Goal: Information Seeking & Learning: Check status

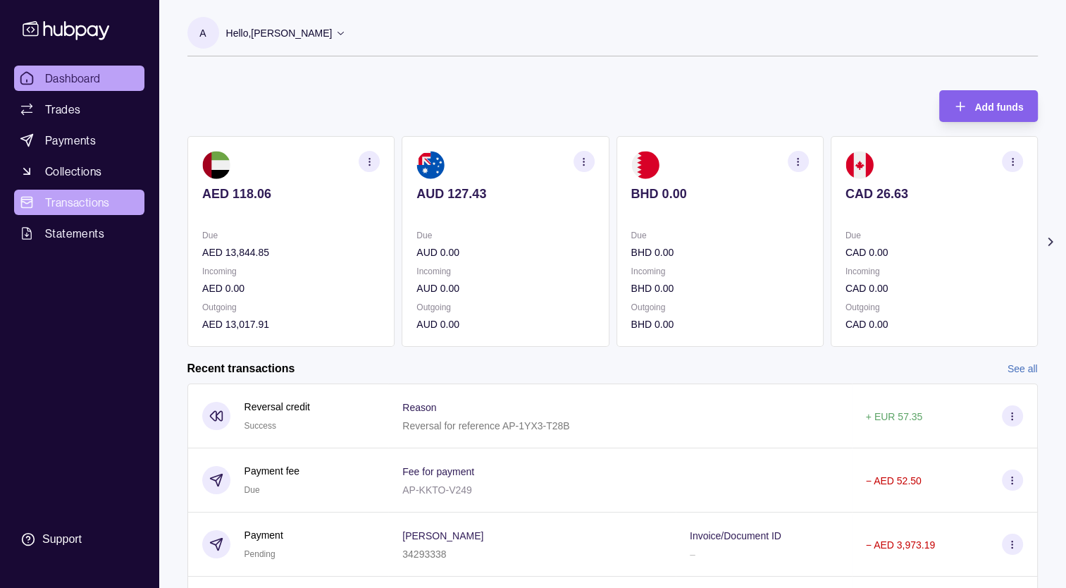
click at [104, 201] on span "Transactions" at bounding box center [77, 202] width 65 height 17
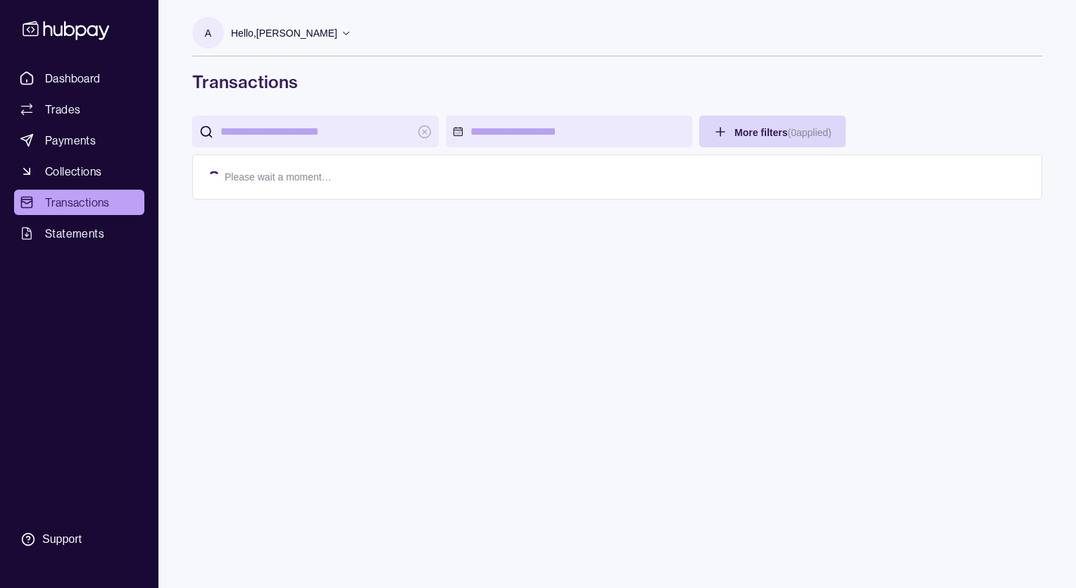
click at [302, 130] on input "search" at bounding box center [316, 132] width 190 height 32
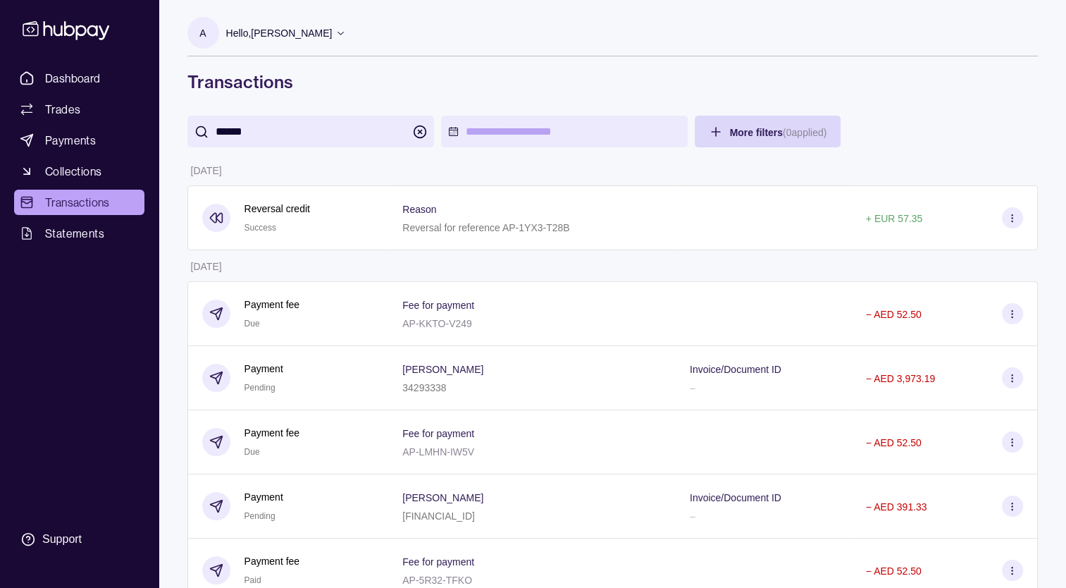
type input "******"
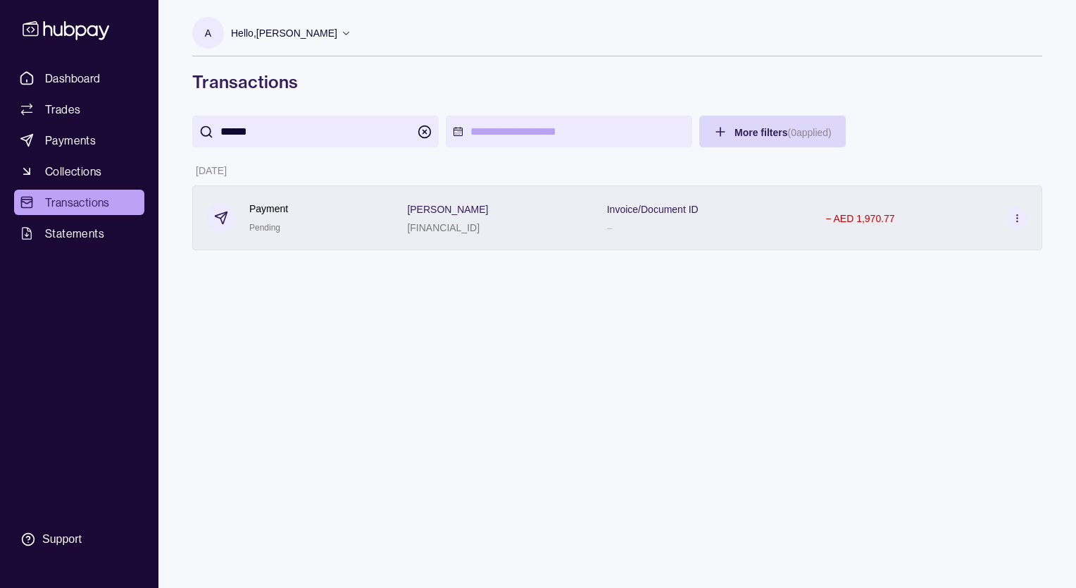
click at [897, 231] on div "− AED 1,970.77" at bounding box center [927, 217] width 231 height 65
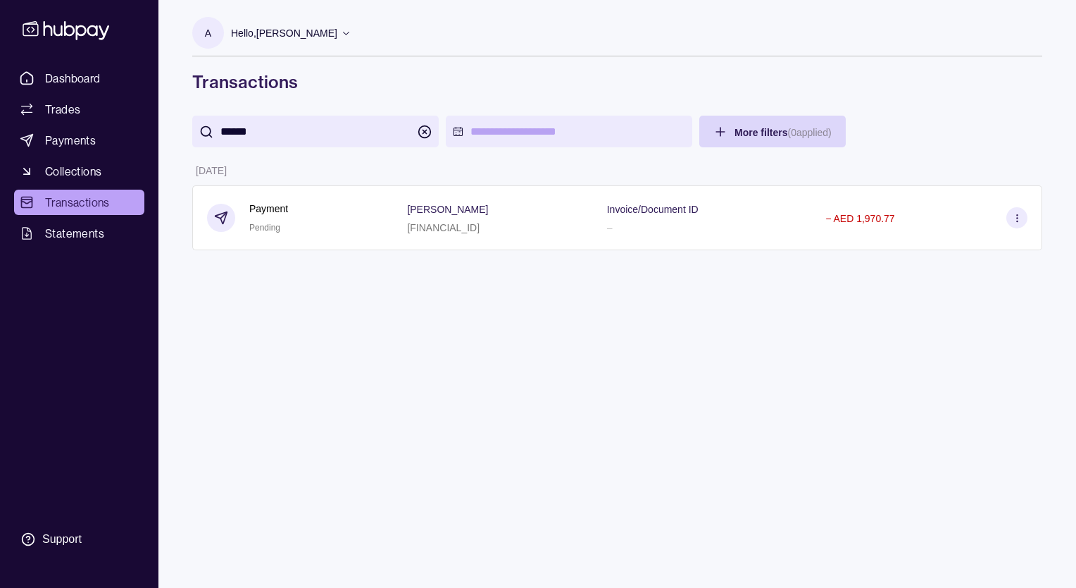
click at [381, 354] on html "Dashboard Trades Payments Collections Transactions Statements Support A Hello, …" at bounding box center [538, 294] width 1076 height 588
click at [84, 196] on span "Transactions" at bounding box center [77, 202] width 65 height 17
click at [91, 204] on span "Transactions" at bounding box center [77, 202] width 65 height 17
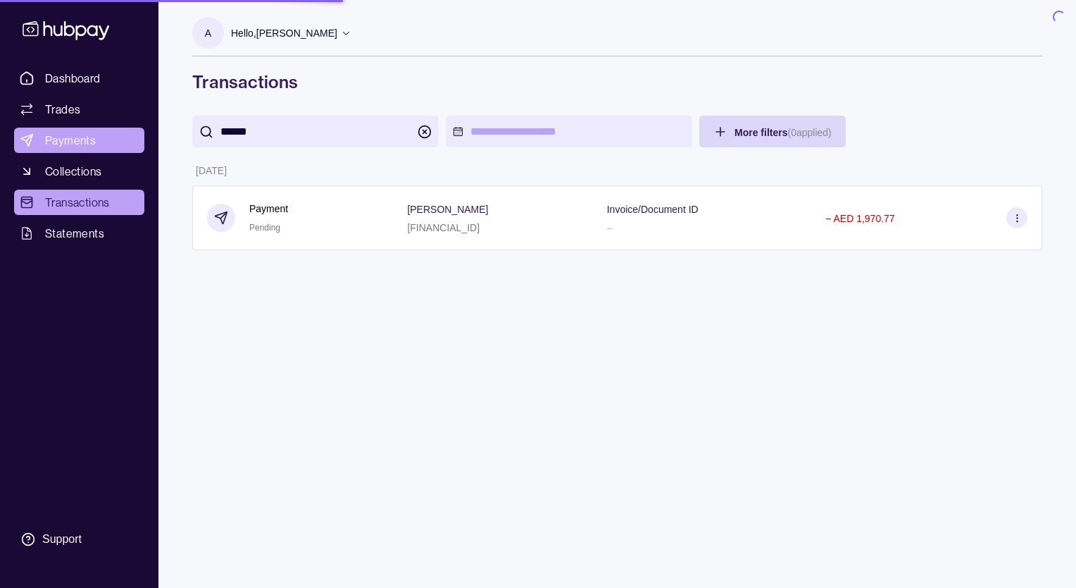
click at [104, 139] on link "Payments" at bounding box center [79, 140] width 130 height 25
click at [90, 137] on span "Payments" at bounding box center [70, 140] width 51 height 17
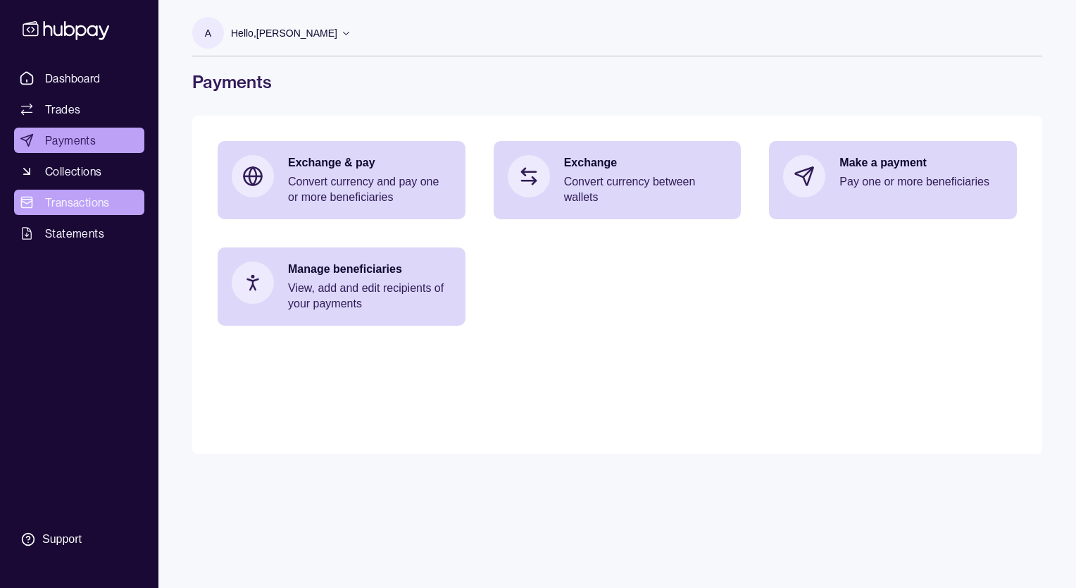
click at [125, 204] on link "Transactions" at bounding box center [79, 202] width 130 height 25
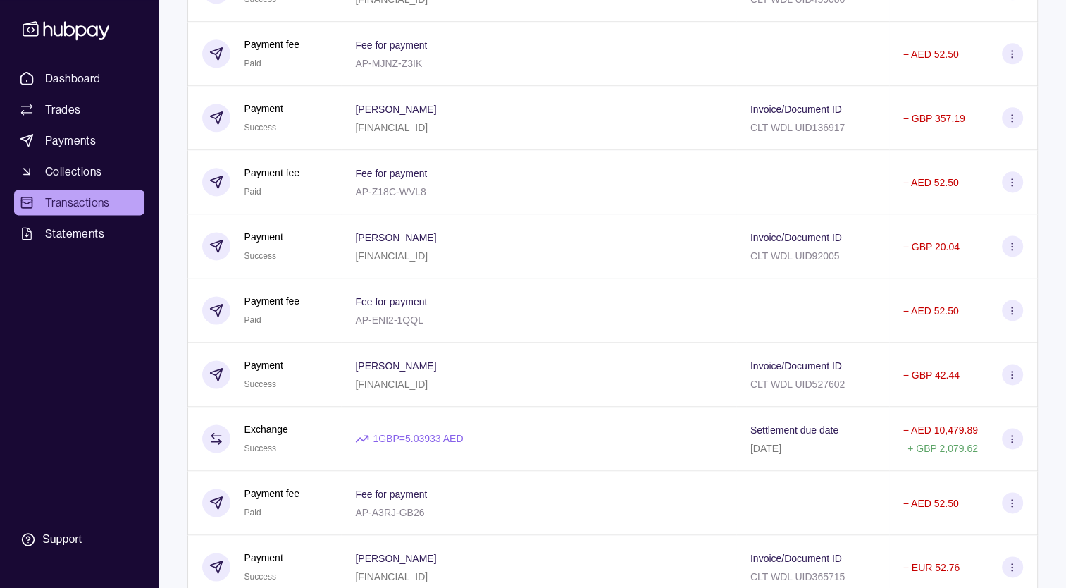
scroll to position [7152, 0]
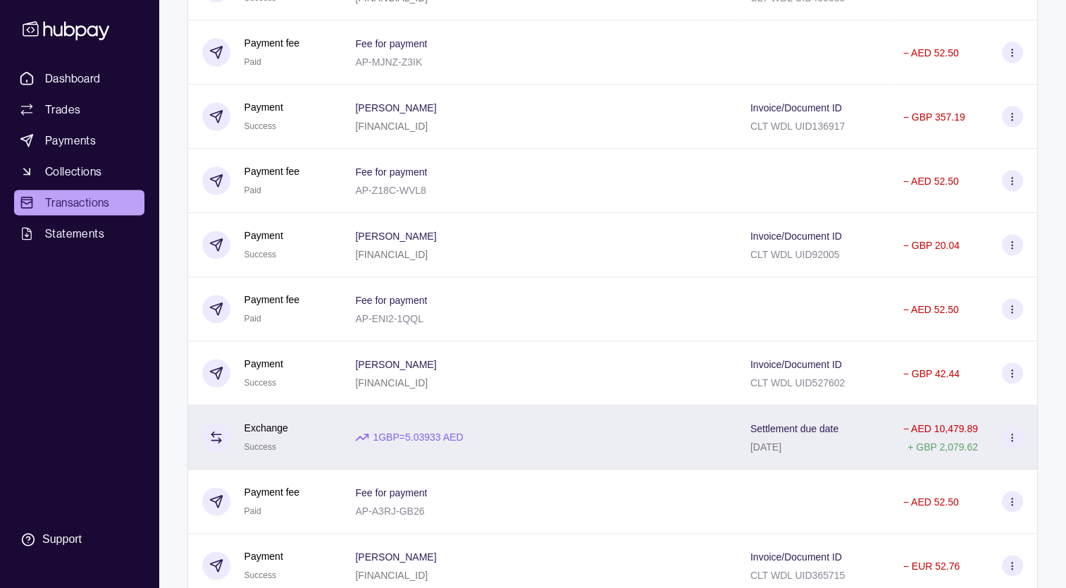
click at [1017, 442] on icon at bounding box center [1012, 437] width 11 height 11
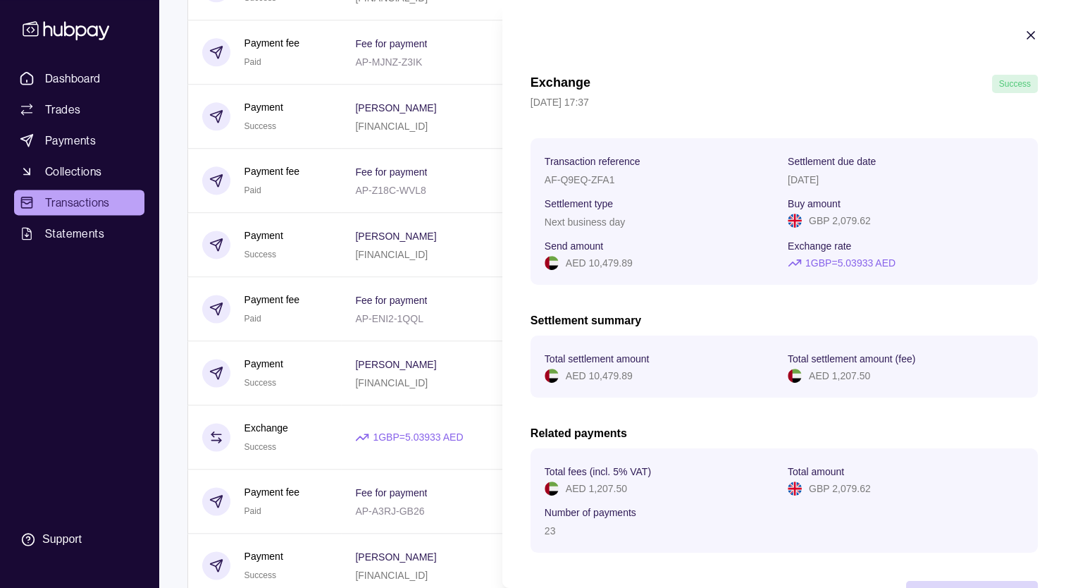
scroll to position [55, 0]
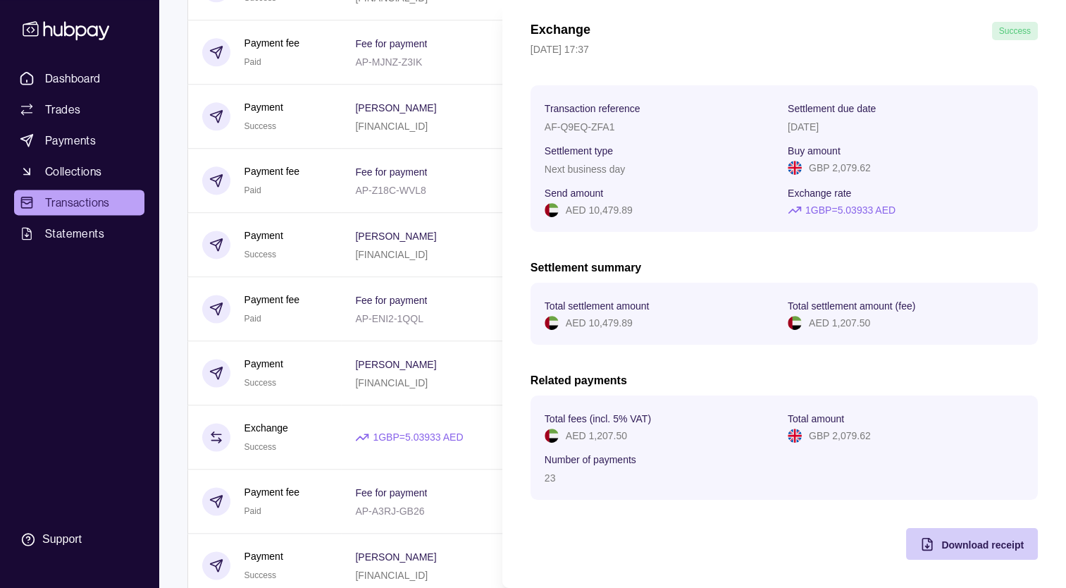
click at [958, 539] on span "Download receipt" at bounding box center [982, 544] width 82 height 11
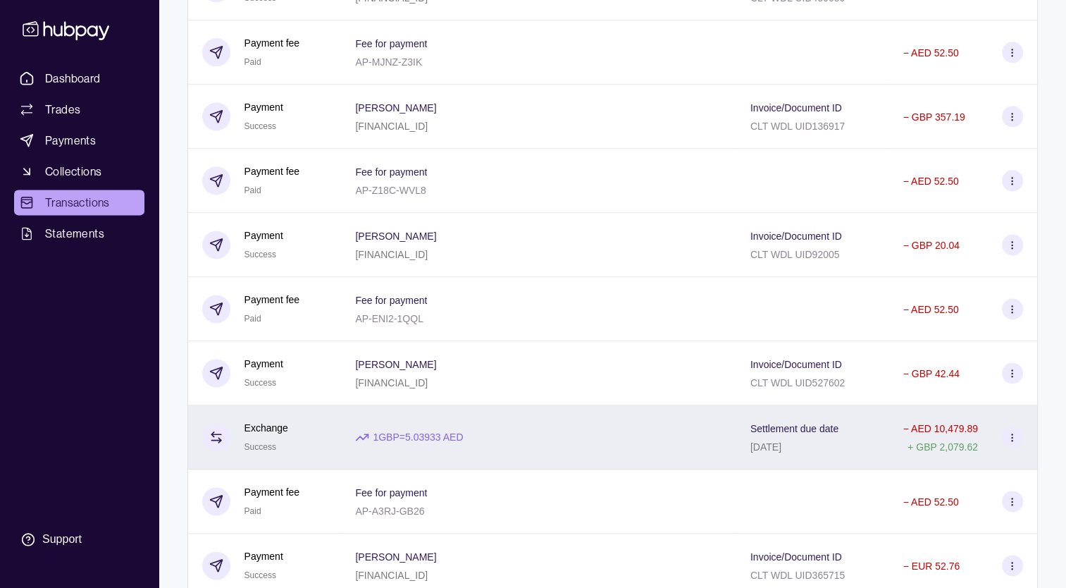
click at [1009, 442] on icon at bounding box center [1012, 437] width 11 height 11
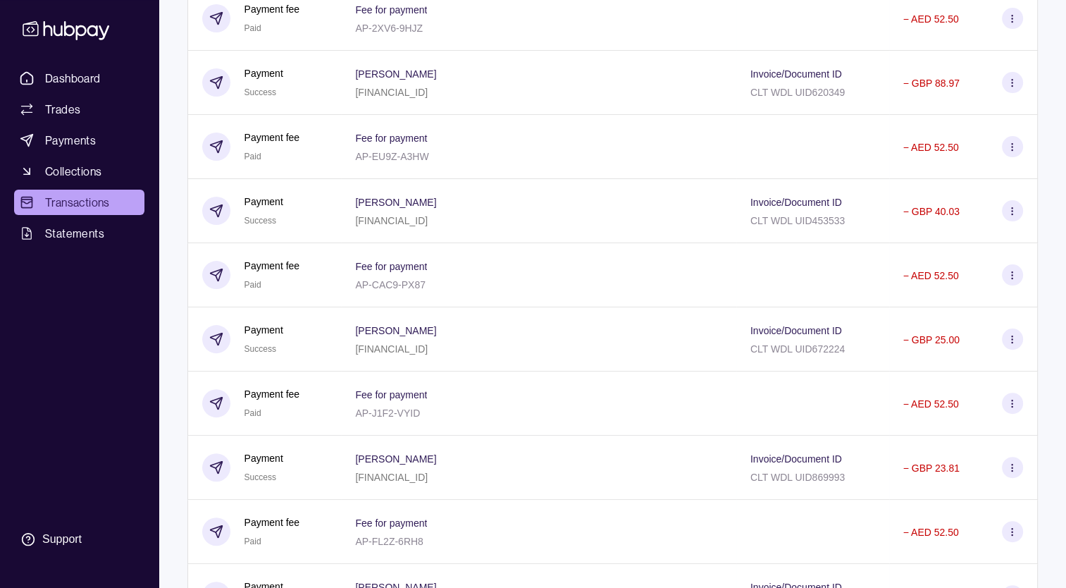
scroll to position [5602, 0]
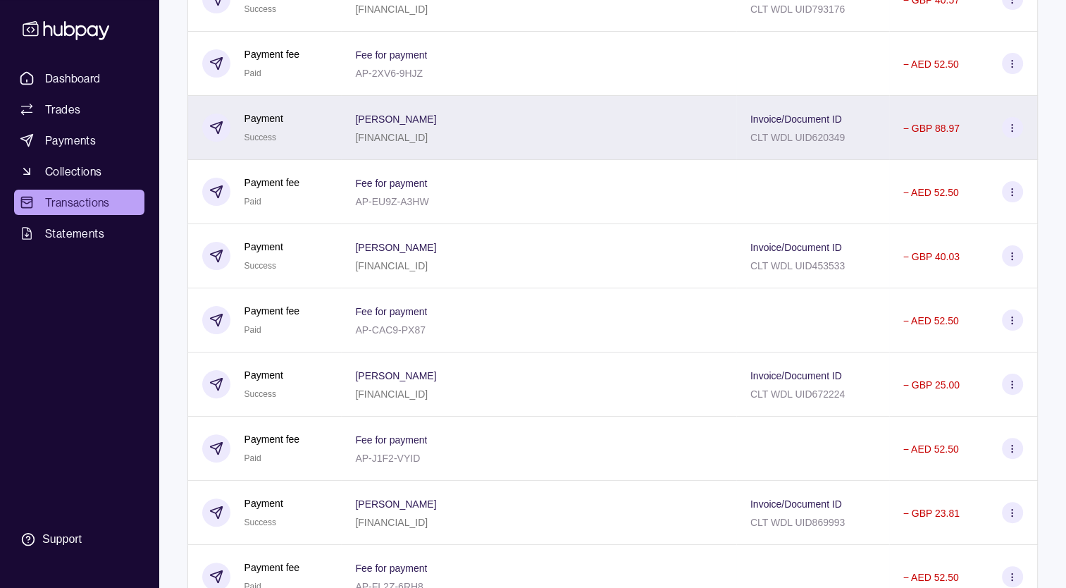
click at [608, 160] on div "[PERSON_NAME] [FINANCIAL_ID]" at bounding box center [538, 128] width 395 height 64
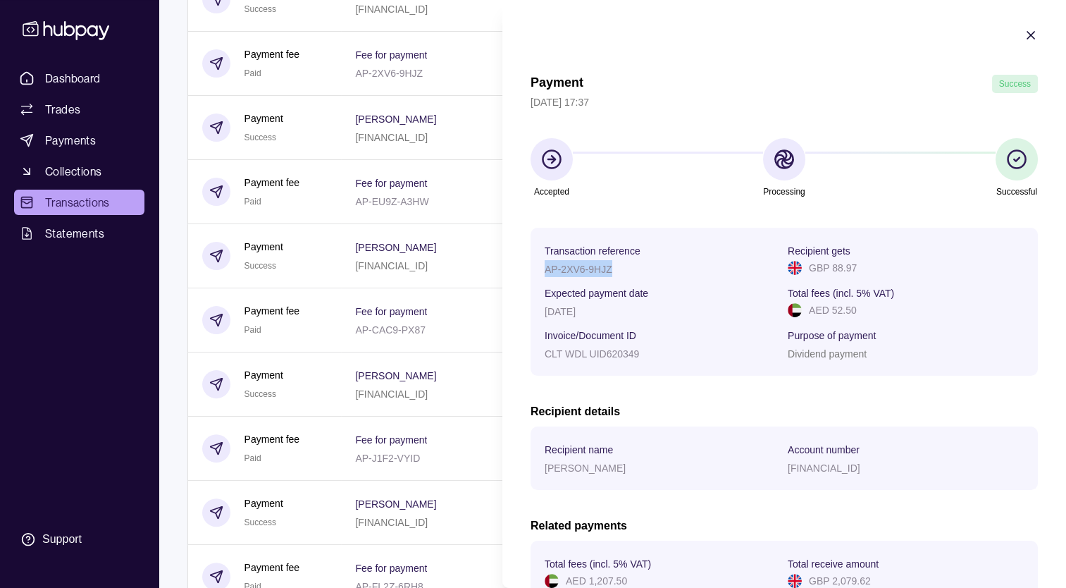
drag, startPoint x: 617, startPoint y: 271, endPoint x: 538, endPoint y: 266, distance: 79.0
click at [538, 266] on section "Transaction reference AP-2XV6-9HJZ Recipient gets GBP 88.97 Expected payment da…" at bounding box center [783, 302] width 507 height 148
copy p "AP-2XV6-9HJZ"
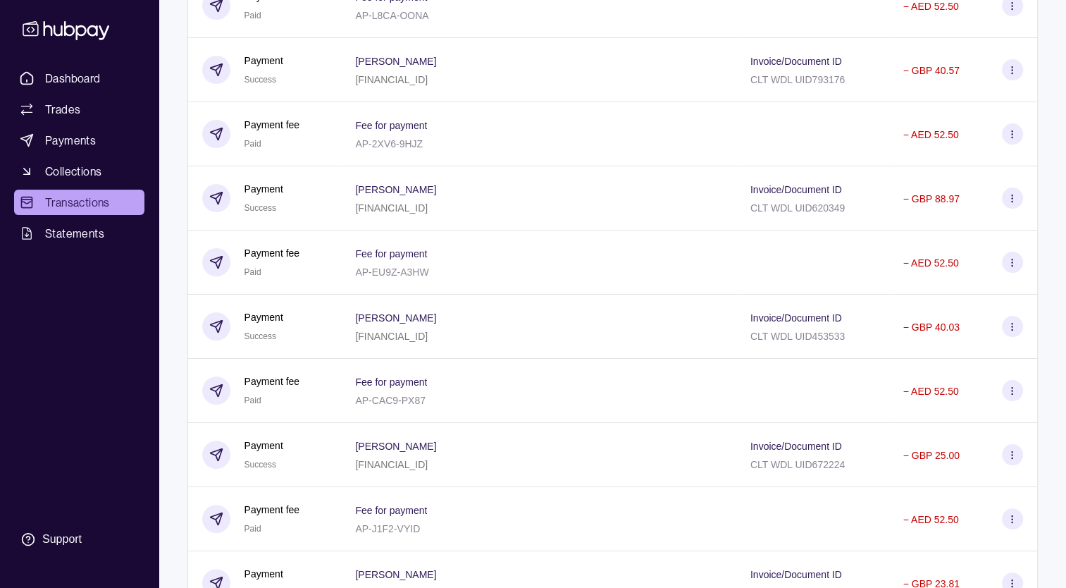
drag, startPoint x: 101, startPoint y: 210, endPoint x: 107, endPoint y: 204, distance: 8.0
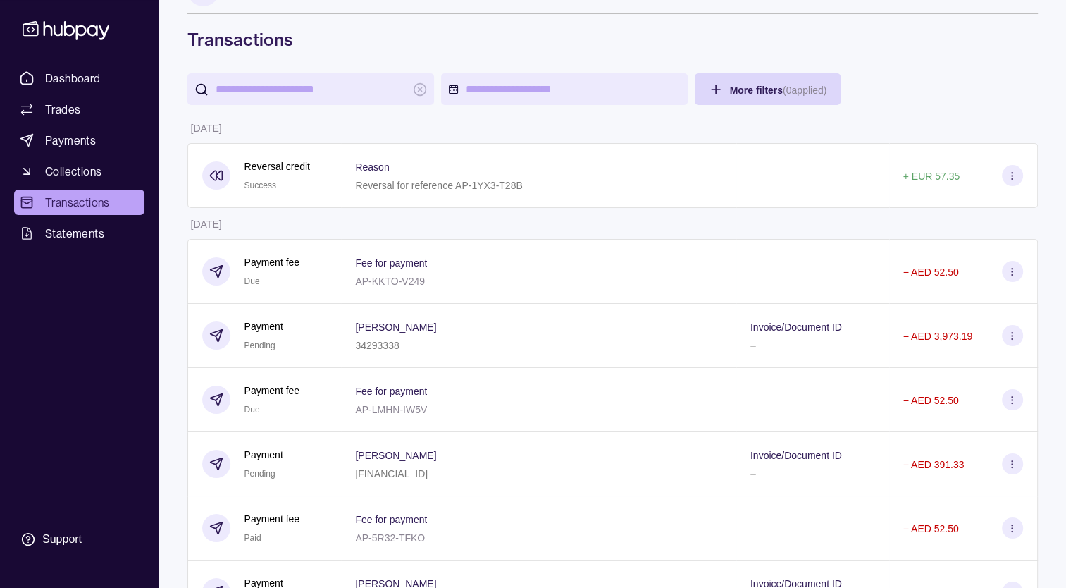
scroll to position [0, 0]
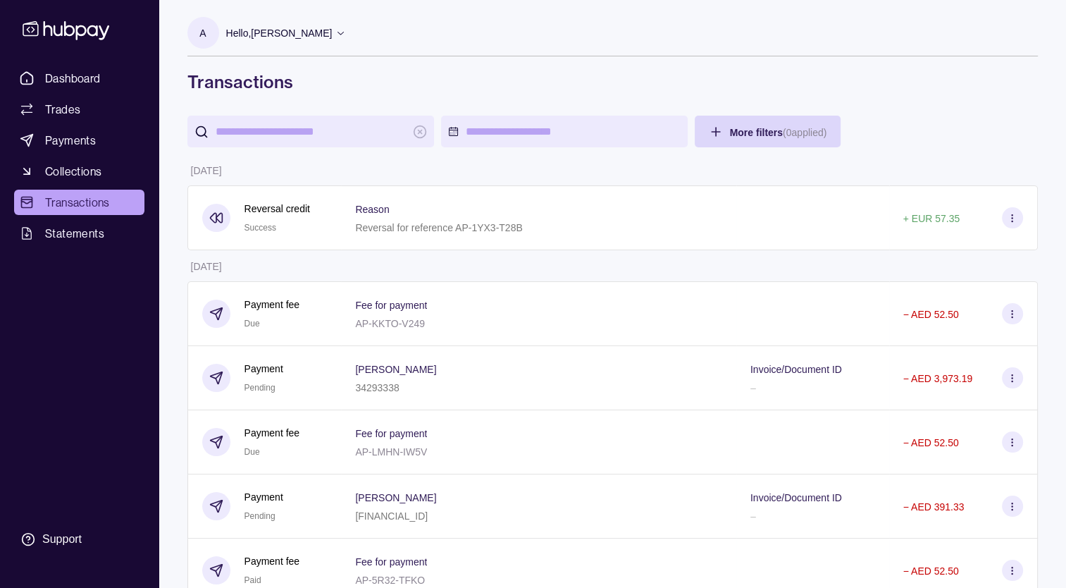
click at [247, 124] on input "search" at bounding box center [311, 132] width 190 height 32
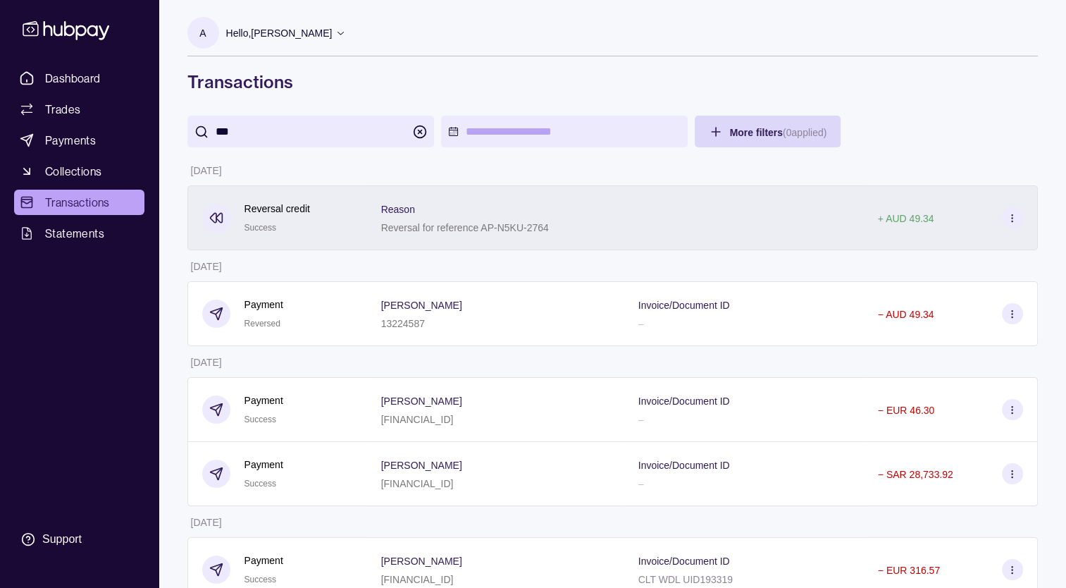
type input "***"
click at [642, 232] on div at bounding box center [744, 217] width 240 height 65
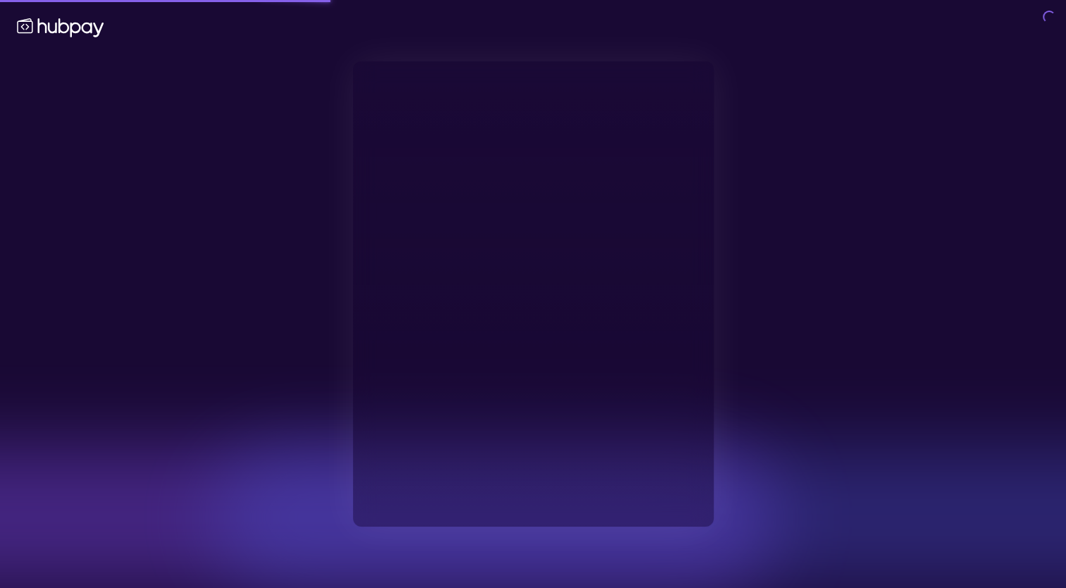
type input "**********"
